Goal: Task Accomplishment & Management: Manage account settings

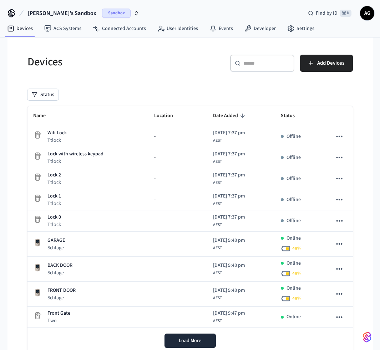
scroll to position [23, 0]
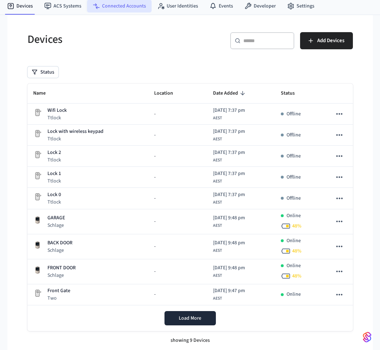
click at [108, 5] on link "Connected Accounts" at bounding box center [119, 6] width 65 height 13
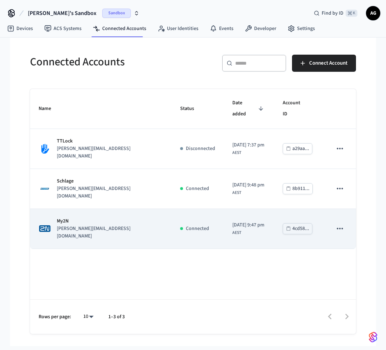
click at [338, 224] on icon "sticky table" at bounding box center [339, 228] width 9 height 9
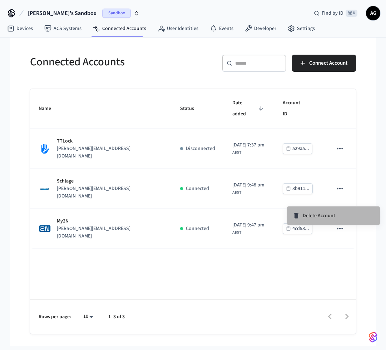
click at [322, 214] on span "Delete Account" at bounding box center [319, 215] width 33 height 7
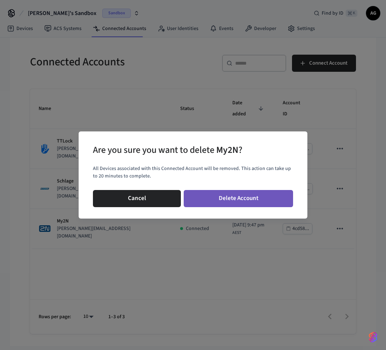
click at [232, 199] on button "Delete Account" at bounding box center [238, 198] width 109 height 17
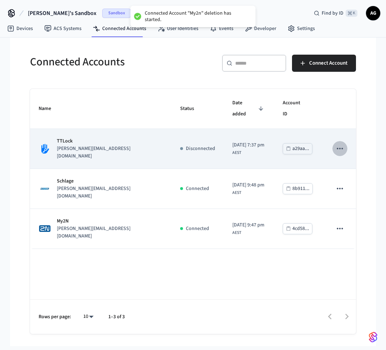
click at [340, 144] on icon "sticky table" at bounding box center [339, 148] width 9 height 9
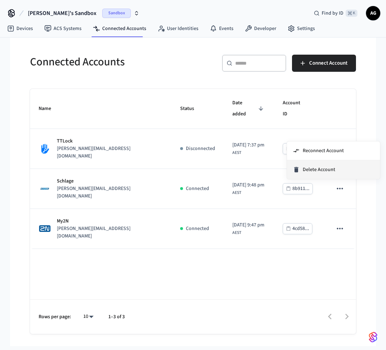
click at [327, 167] on span "Delete Account" at bounding box center [319, 169] width 33 height 7
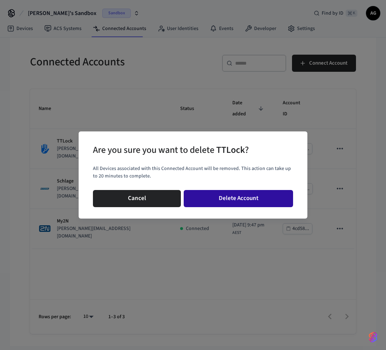
click at [252, 196] on button "Delete Account" at bounding box center [238, 198] width 109 height 17
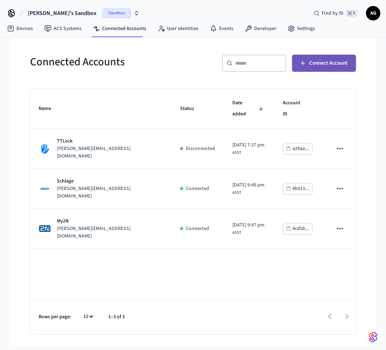
click at [316, 63] on span "Connect Account" at bounding box center [328, 63] width 38 height 9
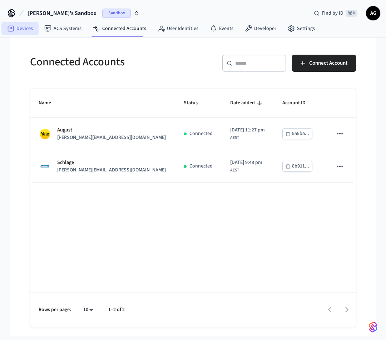
click at [21, 30] on link "Devices" at bounding box center [19, 28] width 37 height 13
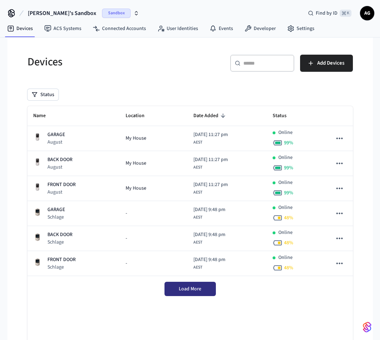
click at [194, 291] on span "Load More" at bounding box center [190, 288] width 23 height 7
click at [66, 29] on link "ACS Systems" at bounding box center [63, 28] width 49 height 13
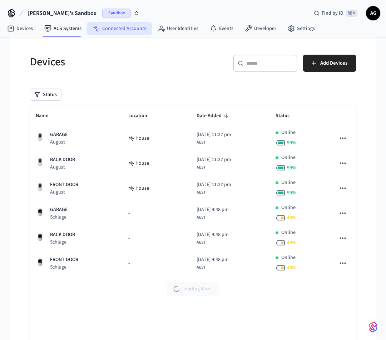
click at [112, 30] on link "Connected Accounts" at bounding box center [119, 28] width 65 height 13
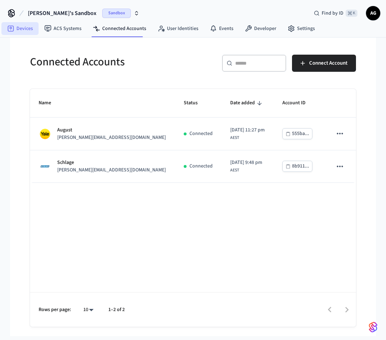
click at [20, 30] on link "Devices" at bounding box center [19, 28] width 37 height 13
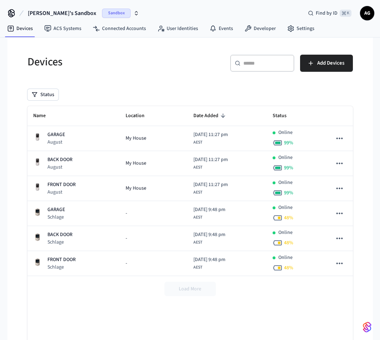
click at [134, 14] on icon "button" at bounding box center [137, 13] width 6 height 6
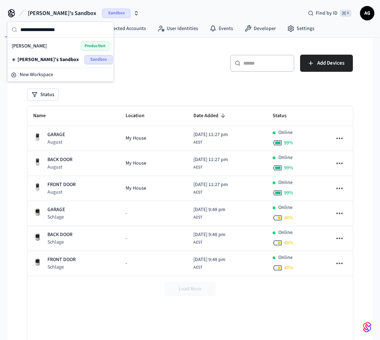
click at [33, 47] on span "[PERSON_NAME]" at bounding box center [29, 46] width 35 height 7
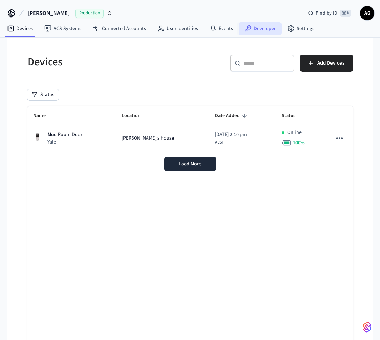
click at [266, 29] on link "Developer" at bounding box center [260, 28] width 43 height 13
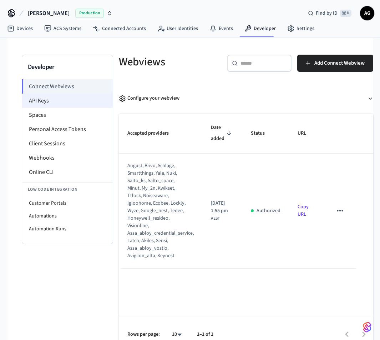
click at [46, 100] on li "API Keys" at bounding box center [67, 101] width 91 height 14
